Goal: Check status: Check status

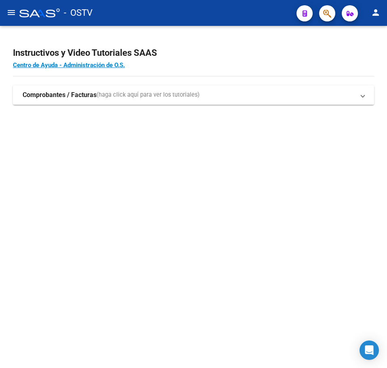
click at [179, 151] on mat-sidenav-content "Instructivos y Video Tutoriales SAAS Centro de Ayuda - Administración de O.S. C…" at bounding box center [193, 197] width 387 height 342
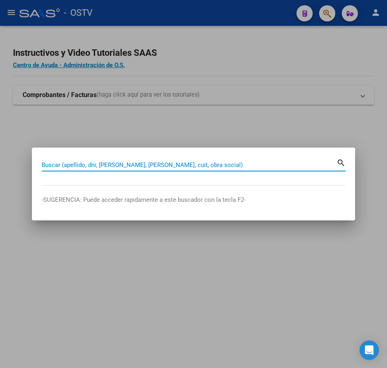
paste input "34520659"
type input "34520659"
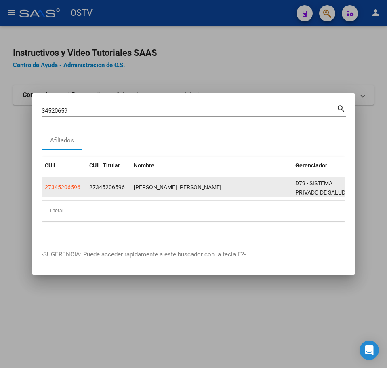
drag, startPoint x: 104, startPoint y: 191, endPoint x: 49, endPoint y: 183, distance: 55.9
click at [89, 188] on datatable-body-cell "27345206596" at bounding box center [108, 187] width 44 height 20
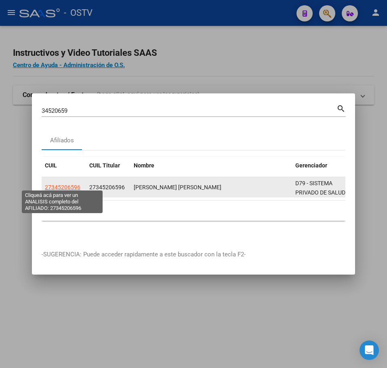
click at [49, 184] on span "27345206596" at bounding box center [63, 187] width 36 height 6
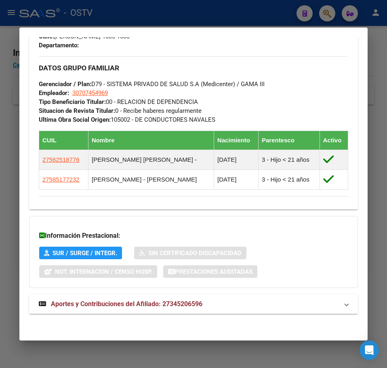
click at [136, 305] on span "Aportes y Contribuciones del Afiliado: 27345206596" at bounding box center [127, 304] width 152 height 8
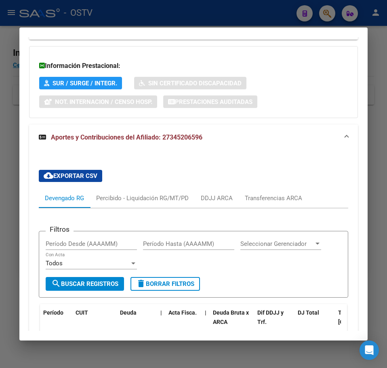
scroll to position [705, 0]
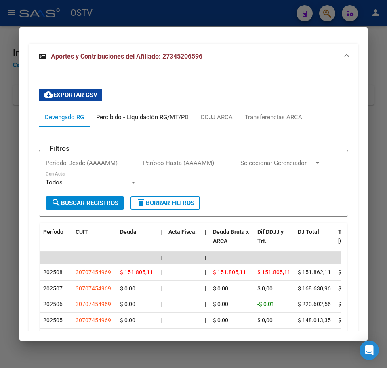
click at [125, 125] on div "Percibido - Liquidación RG/MT/PD" at bounding box center [142, 117] width 105 height 19
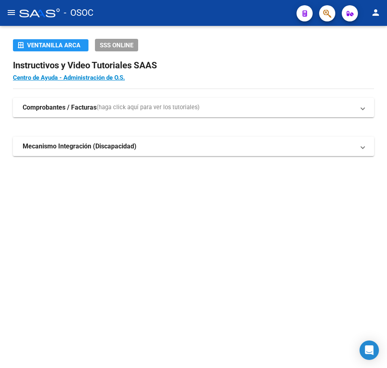
click at [161, 220] on mat-sidenav-content "Ventanilla ARCA SSS ONLINE Instructivos y Video Tutoriales SAAS Centro de Ayuda…" at bounding box center [193, 197] width 387 height 342
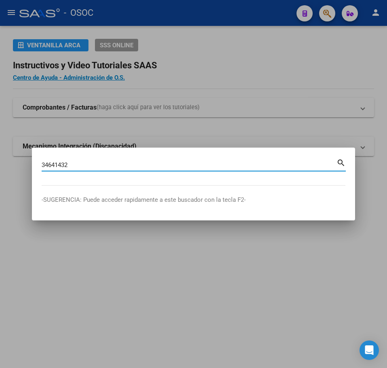
type input "34641432"
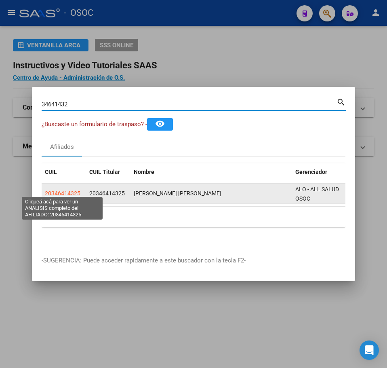
click at [77, 190] on span "20346414325" at bounding box center [63, 193] width 36 height 6
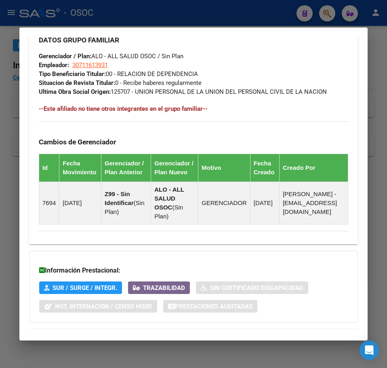
scroll to position [535, 0]
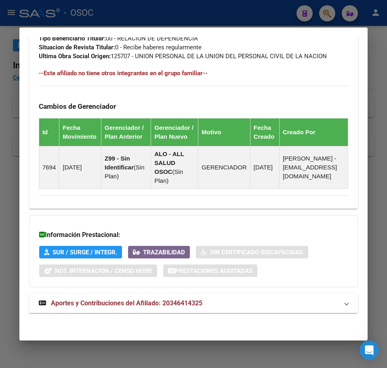
click at [245, 311] on mat-expansion-panel-header "Aportes y Contribuciones del Afiliado: 20346414325" at bounding box center [193, 303] width 329 height 19
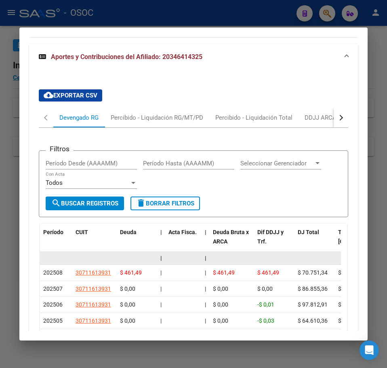
scroll to position [785, 0]
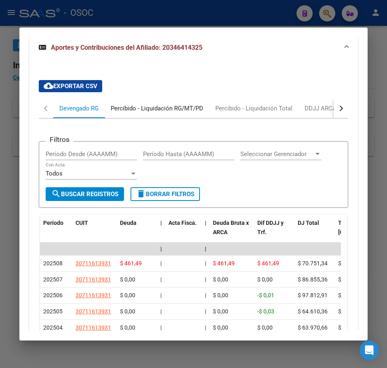
click at [125, 113] on div "Percibido - Liquidación RG/MT/PD" at bounding box center [157, 108] width 93 height 9
